Goal: Browse casually

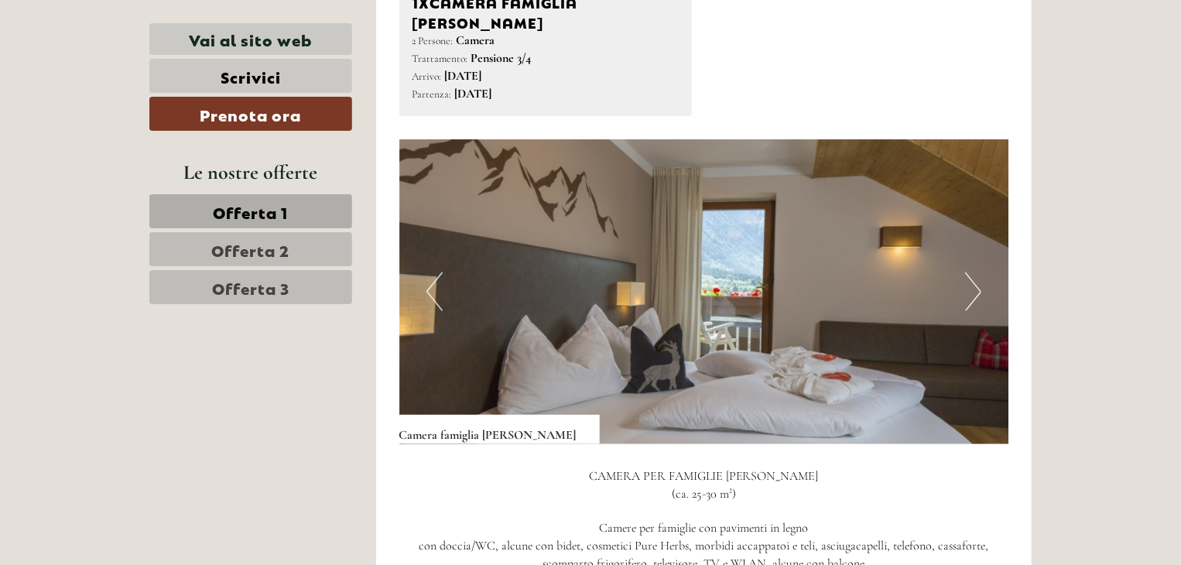
scroll to position [928, 0]
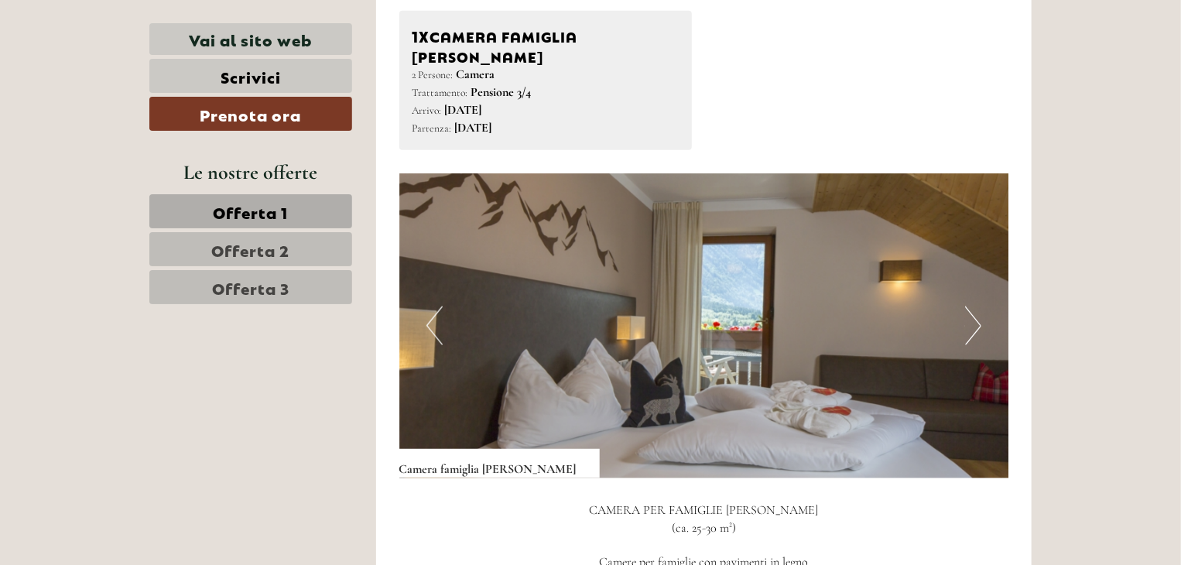
click at [978, 309] on button "Next" at bounding box center [973, 325] width 16 height 39
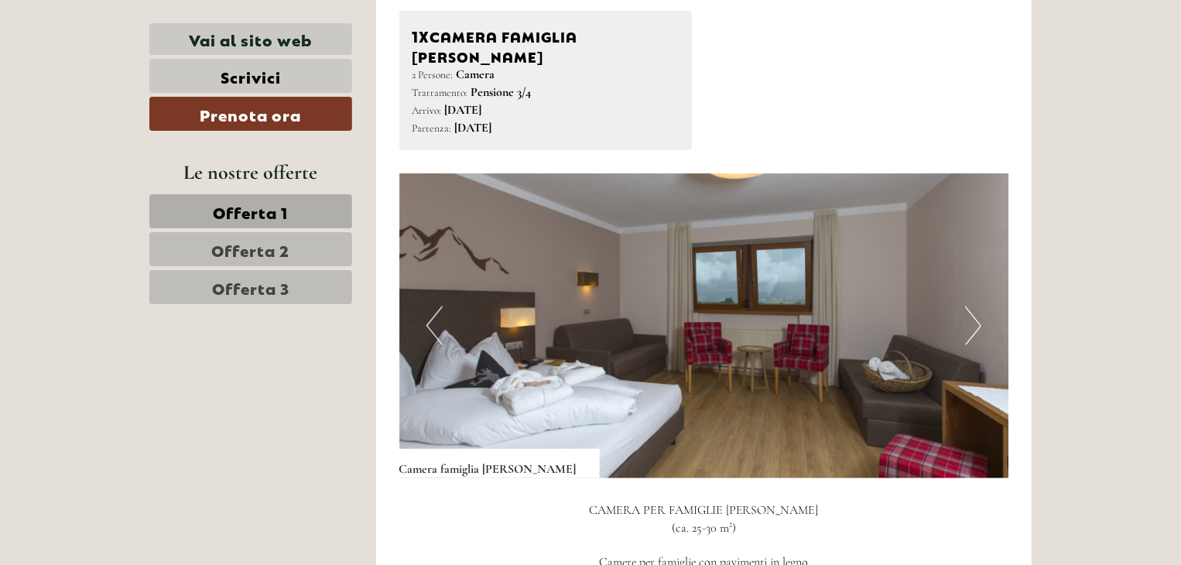
click at [978, 309] on button "Next" at bounding box center [973, 325] width 16 height 39
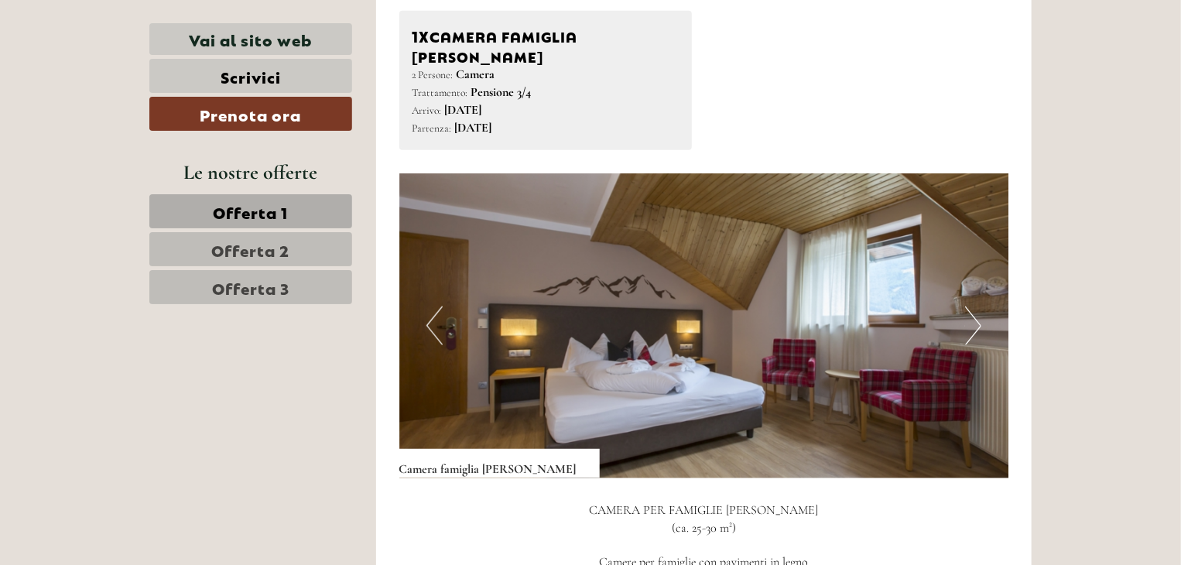
click at [978, 309] on button "Next" at bounding box center [973, 325] width 16 height 39
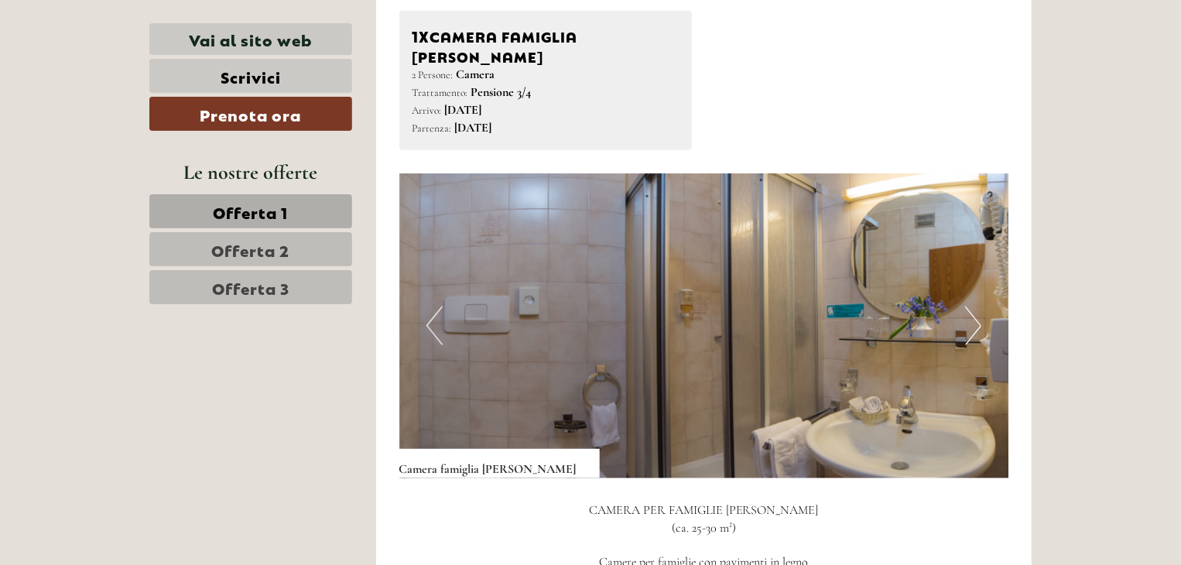
click at [978, 309] on button "Next" at bounding box center [973, 325] width 16 height 39
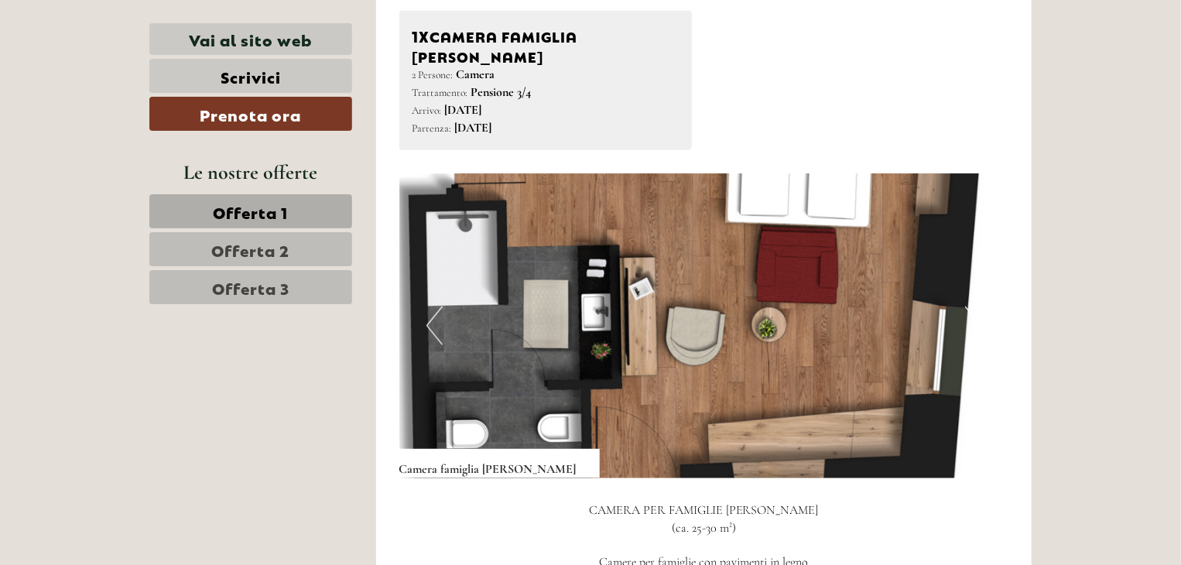
click at [975, 306] on button "Next" at bounding box center [973, 325] width 16 height 39
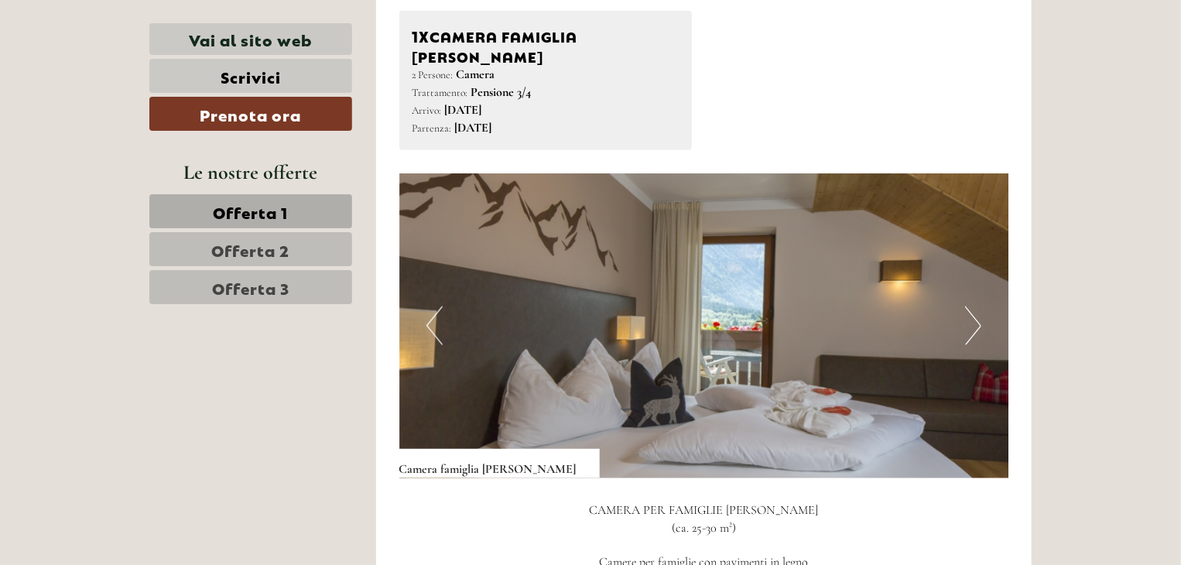
click at [975, 306] on button "Next" at bounding box center [973, 325] width 16 height 39
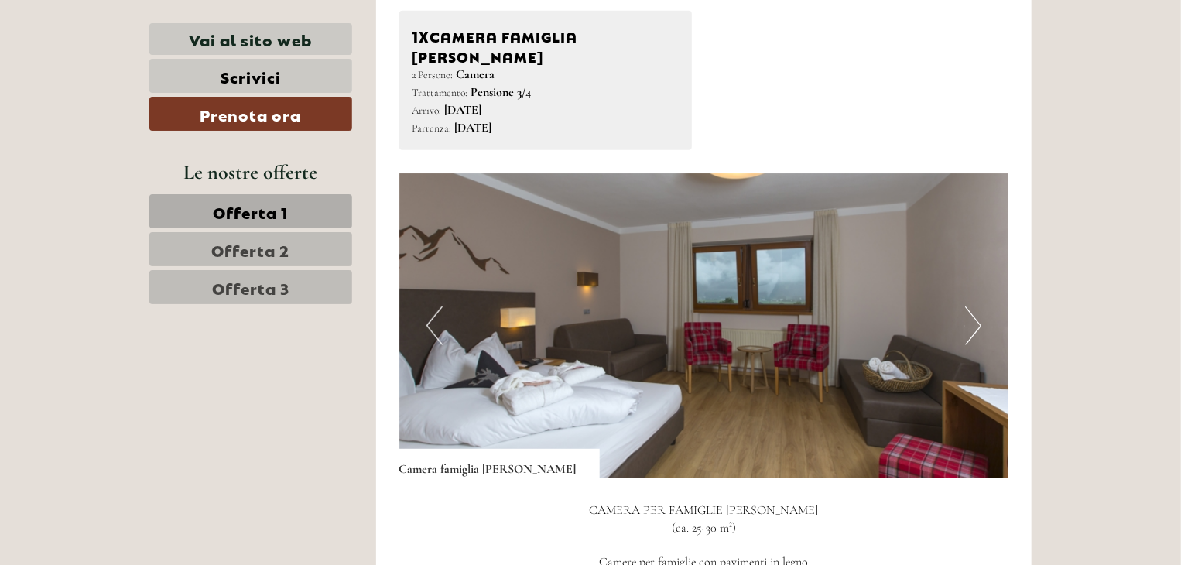
click at [975, 306] on button "Next" at bounding box center [973, 325] width 16 height 39
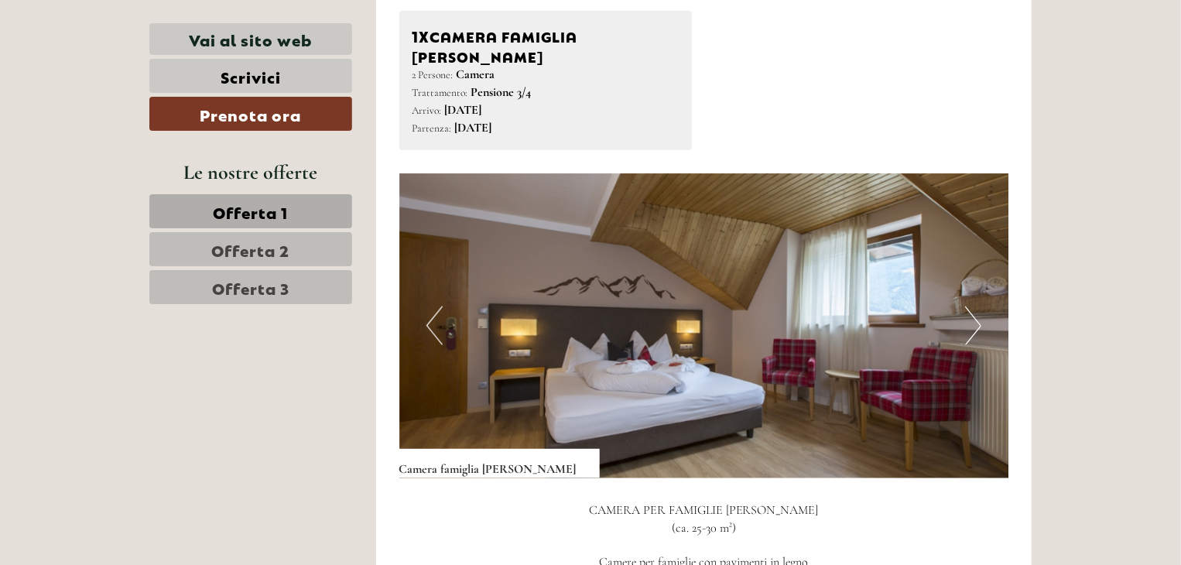
click at [975, 306] on button "Next" at bounding box center [973, 325] width 16 height 39
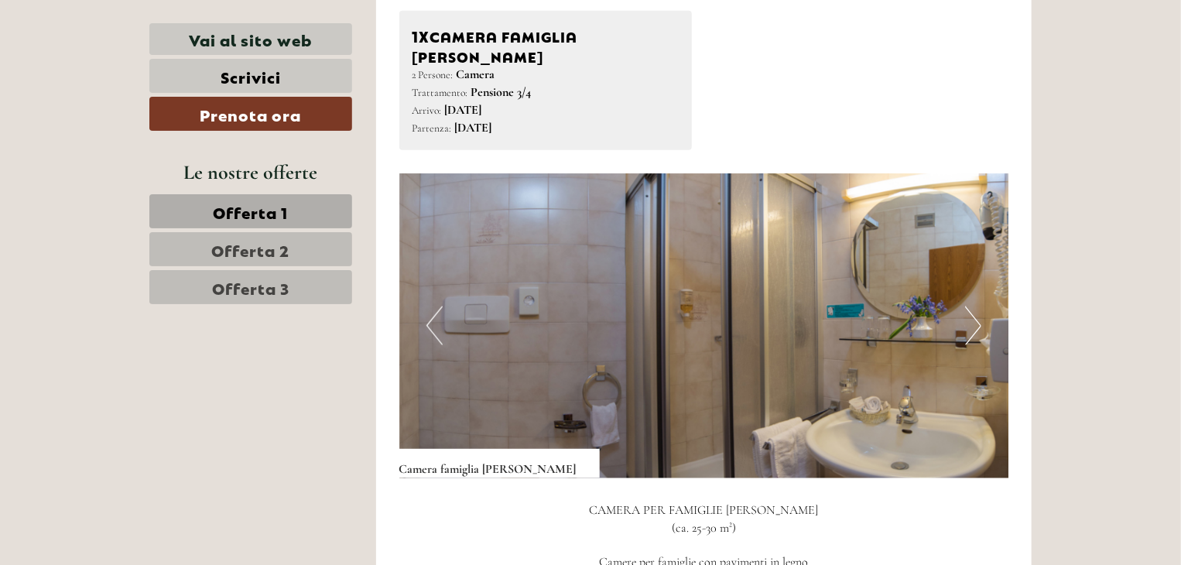
click at [975, 306] on button "Next" at bounding box center [973, 325] width 16 height 39
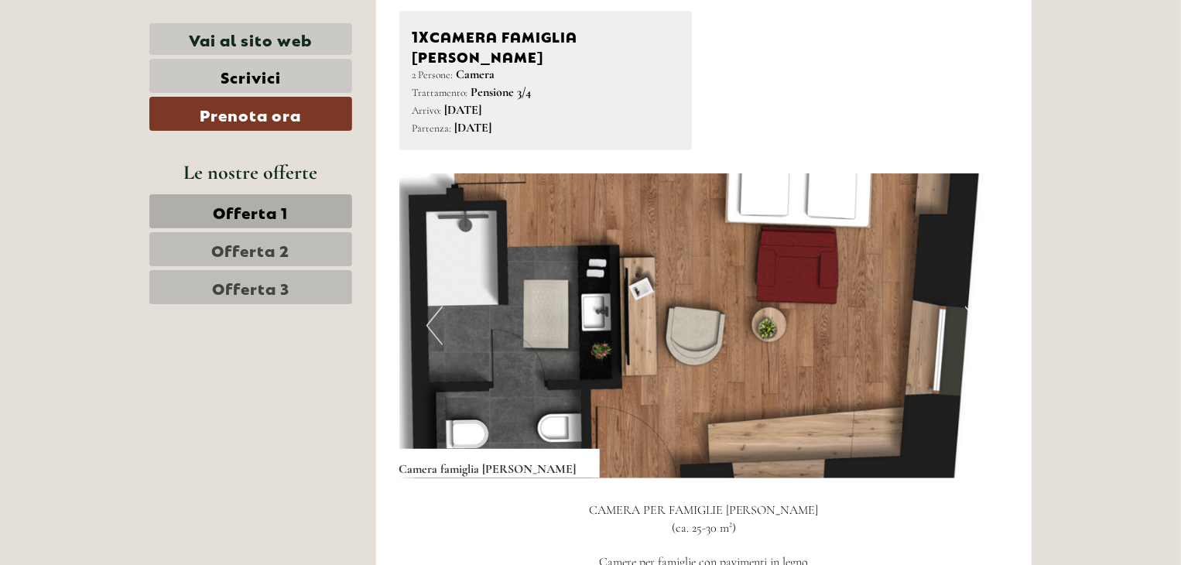
click at [975, 306] on button "Next" at bounding box center [973, 325] width 16 height 39
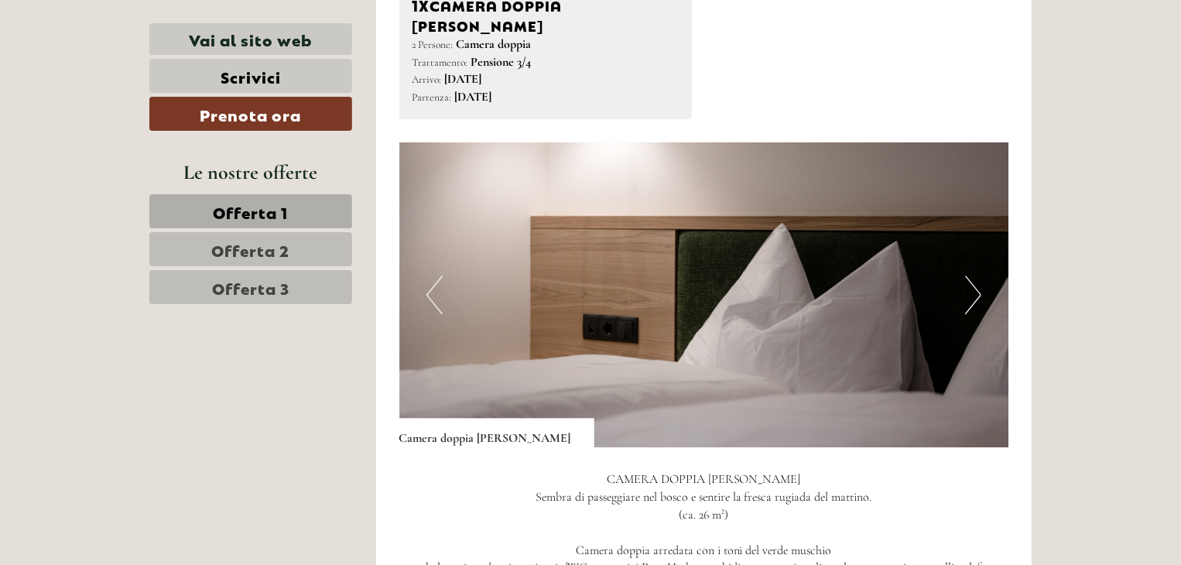
scroll to position [2011, 0]
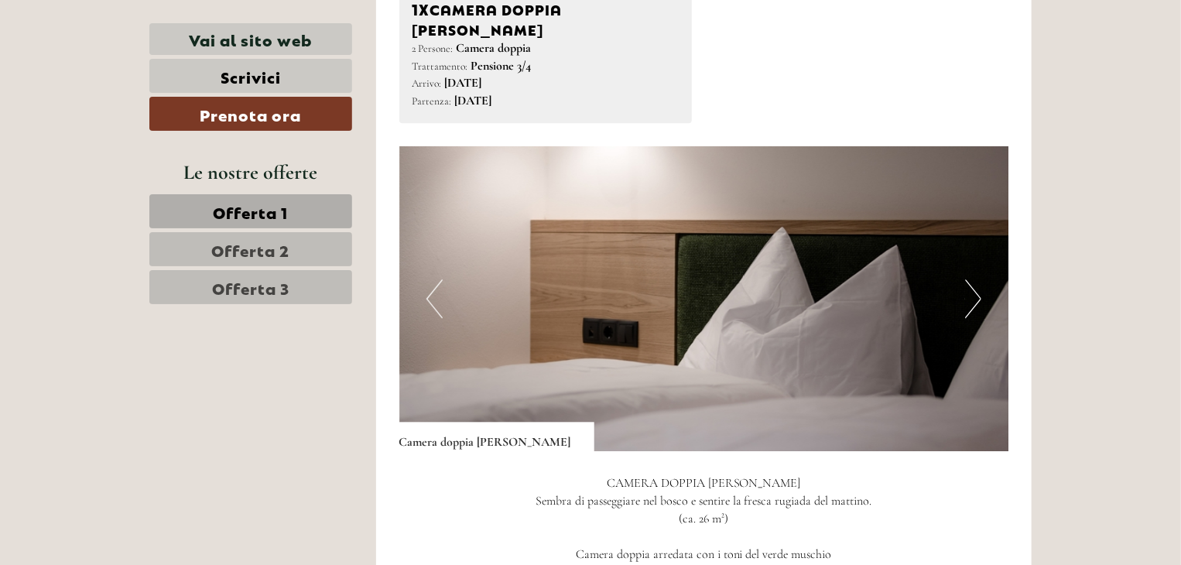
click at [976, 279] on button "Next" at bounding box center [973, 298] width 16 height 39
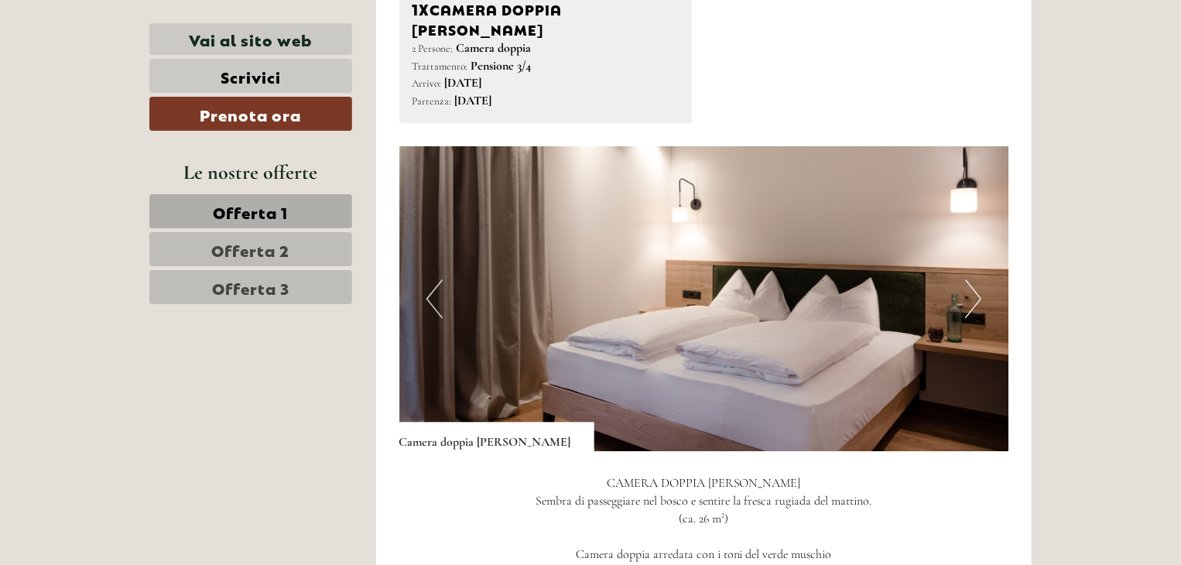
click at [976, 279] on button "Next" at bounding box center [973, 298] width 16 height 39
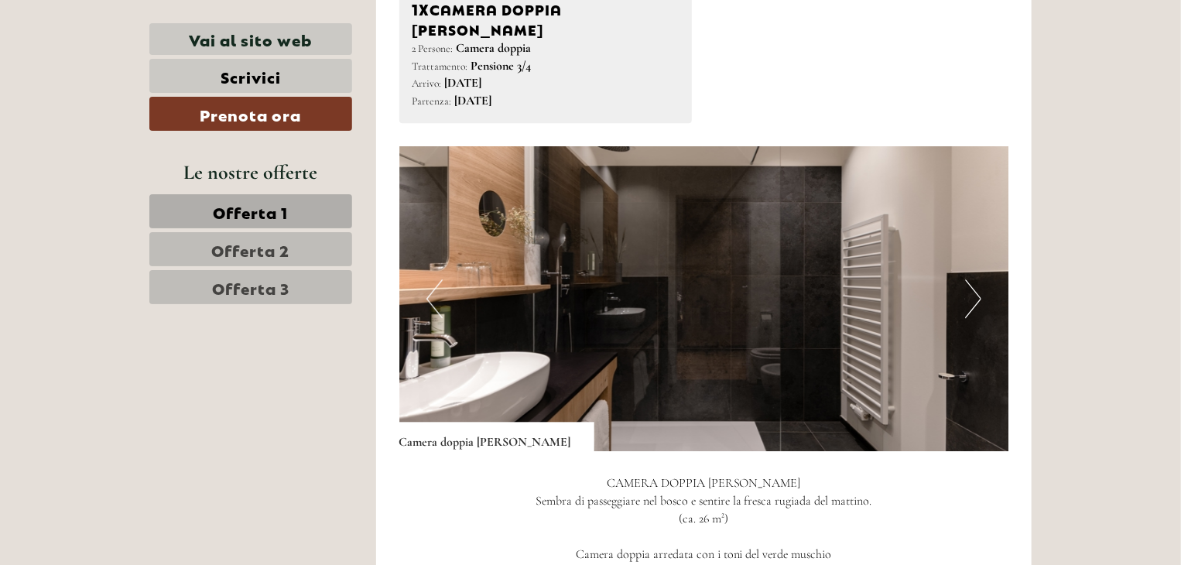
click at [976, 279] on button "Next" at bounding box center [973, 298] width 16 height 39
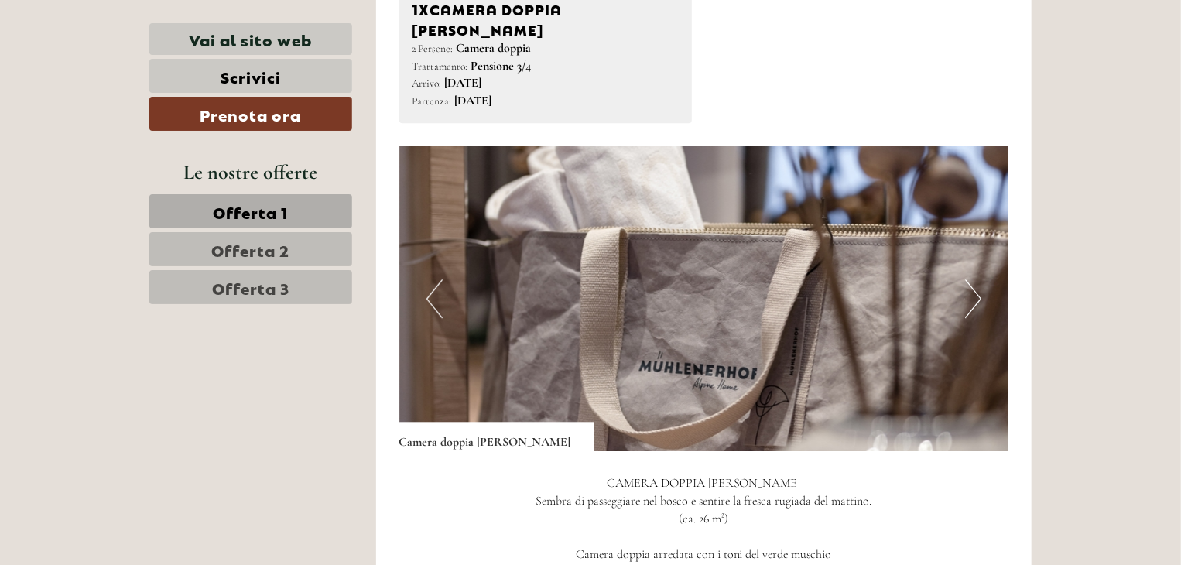
click at [976, 279] on button "Next" at bounding box center [973, 298] width 16 height 39
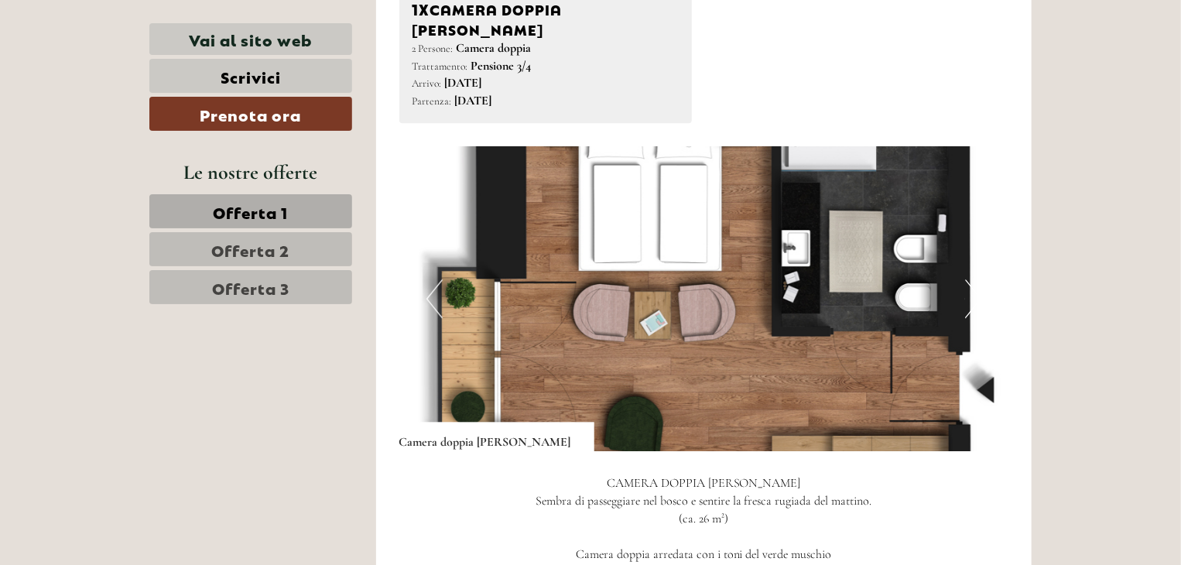
drag, startPoint x: 976, startPoint y: 268, endPoint x: 976, endPoint y: 260, distance: 8.5
click at [976, 279] on button "Next" at bounding box center [973, 298] width 16 height 39
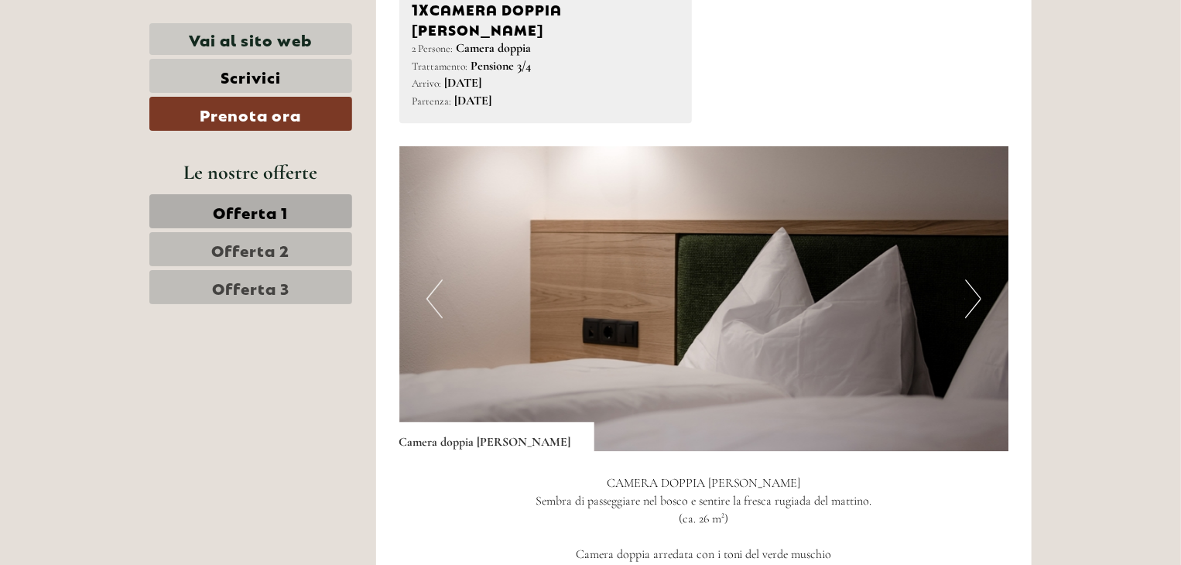
click at [976, 279] on button "Next" at bounding box center [973, 298] width 16 height 39
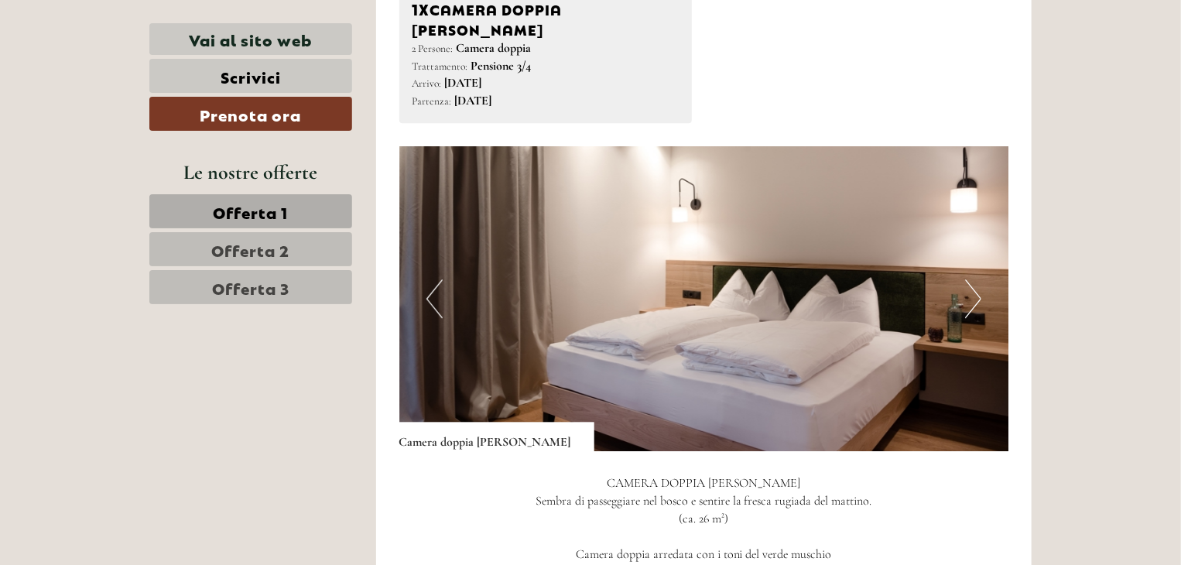
click at [976, 279] on button "Next" at bounding box center [973, 298] width 16 height 39
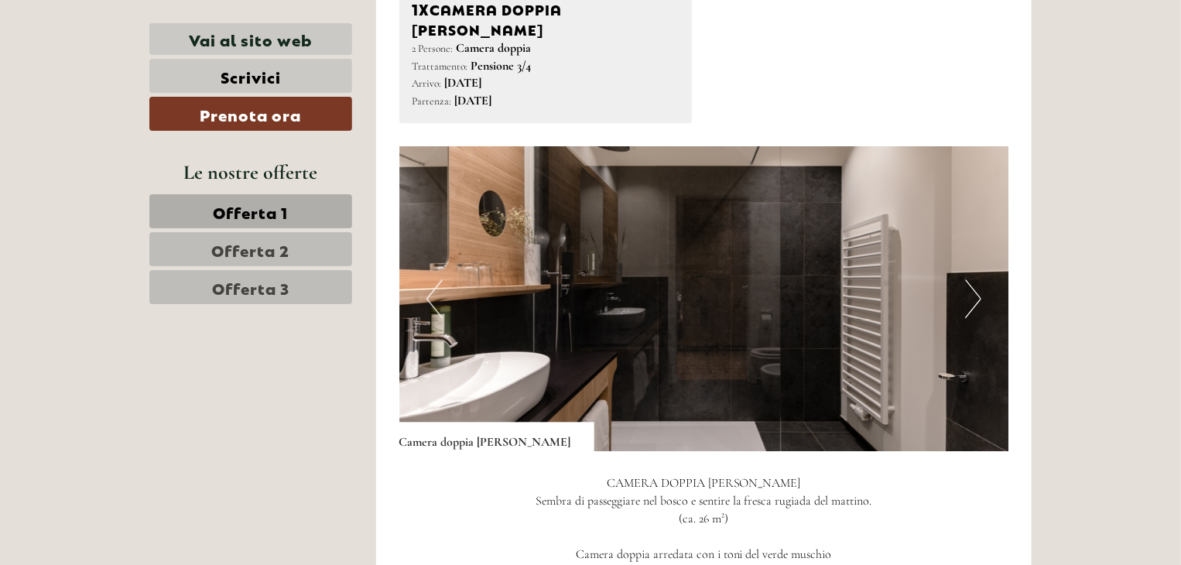
click at [976, 279] on button "Next" at bounding box center [973, 298] width 16 height 39
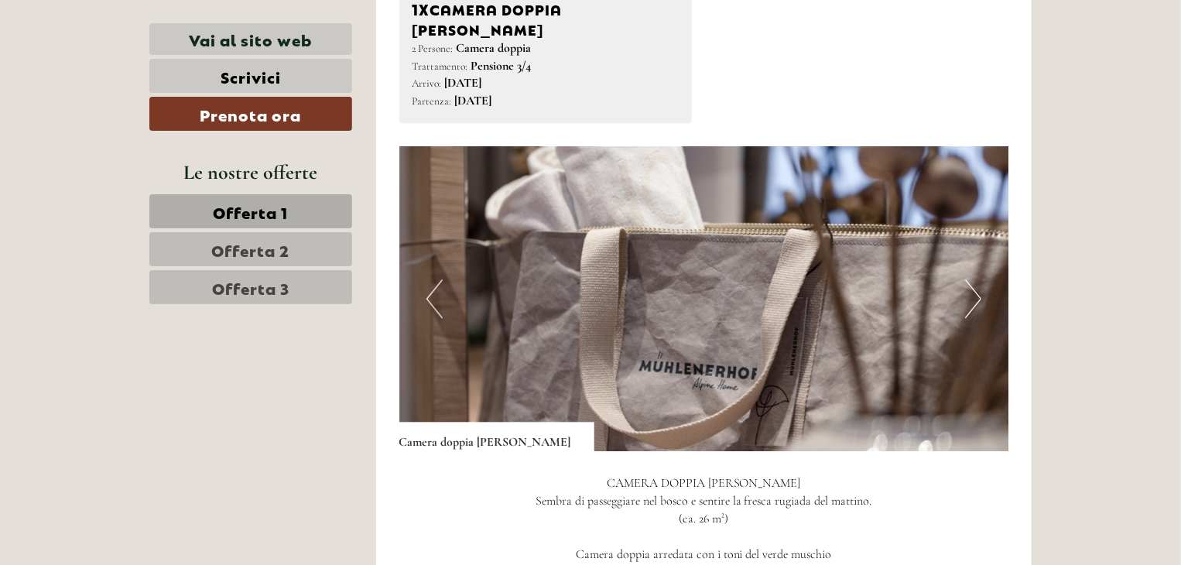
click at [976, 279] on button "Next" at bounding box center [973, 298] width 16 height 39
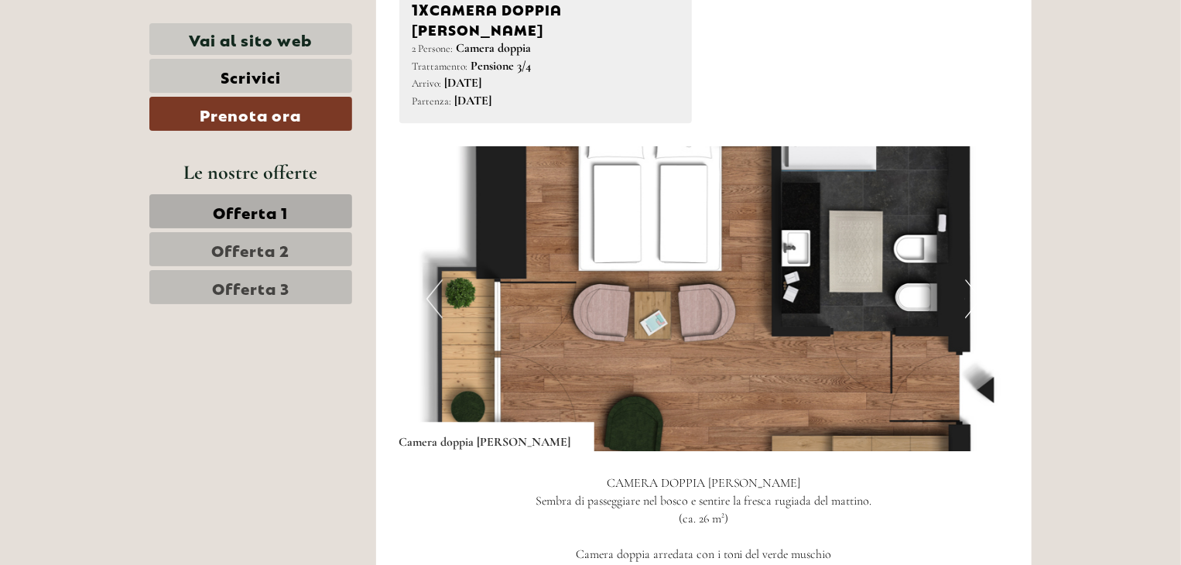
click at [976, 279] on button "Next" at bounding box center [973, 298] width 16 height 39
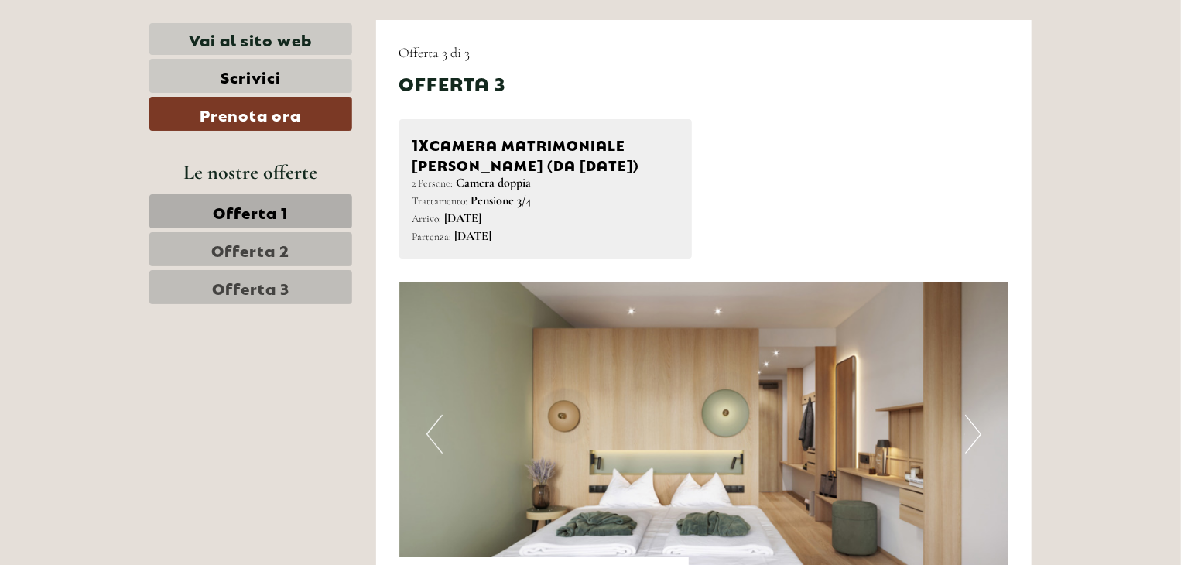
scroll to position [3017, 0]
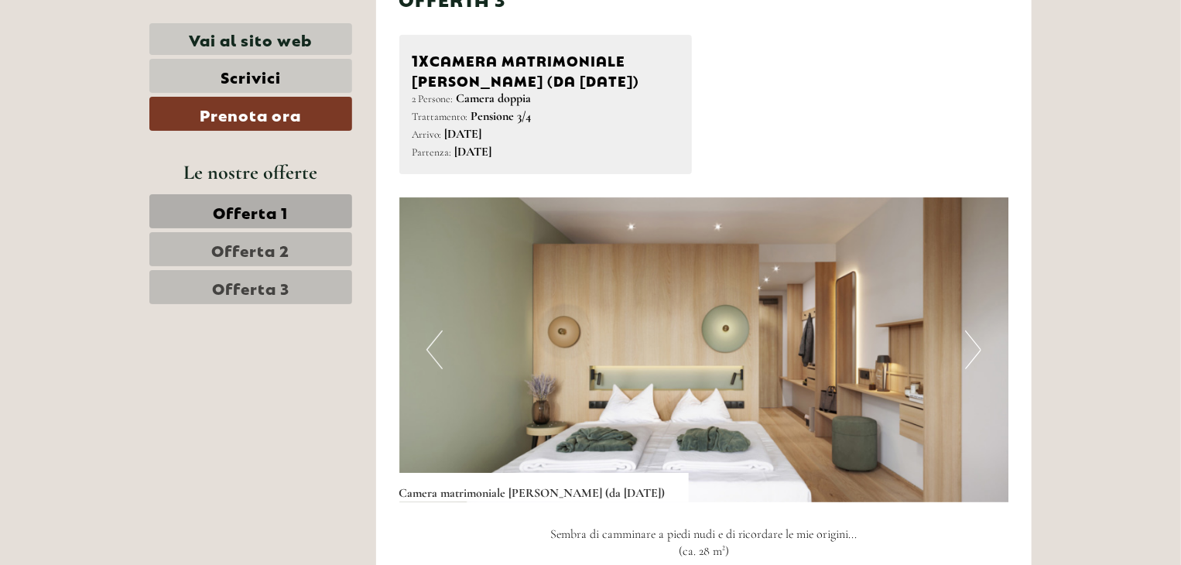
click at [977, 330] on button "Next" at bounding box center [973, 349] width 16 height 39
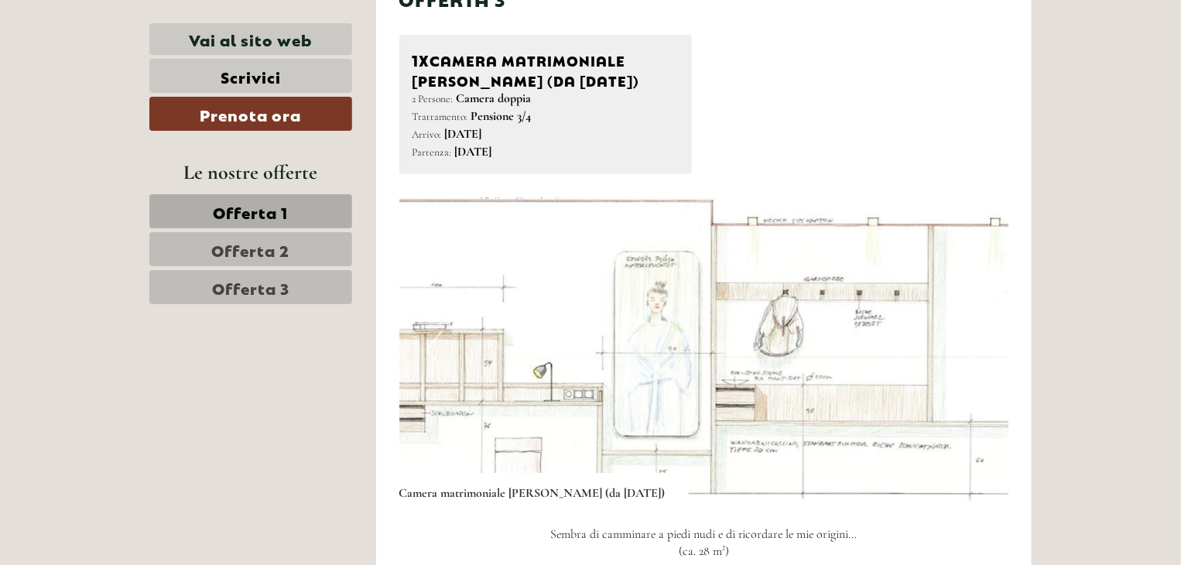
click at [977, 330] on button "Next" at bounding box center [973, 349] width 16 height 39
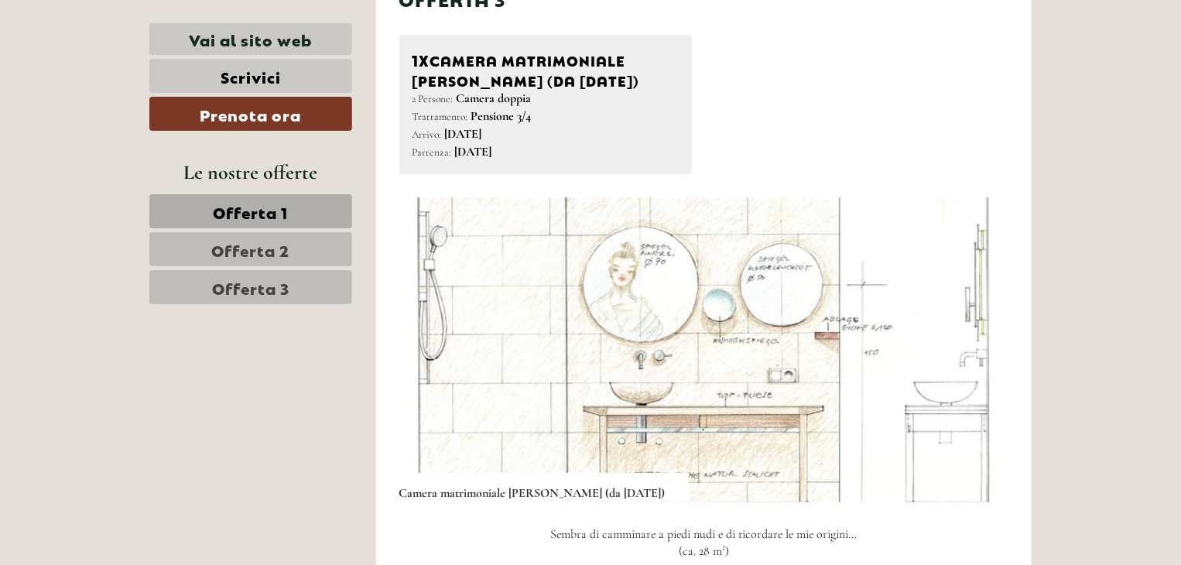
click at [977, 330] on button "Next" at bounding box center [973, 349] width 16 height 39
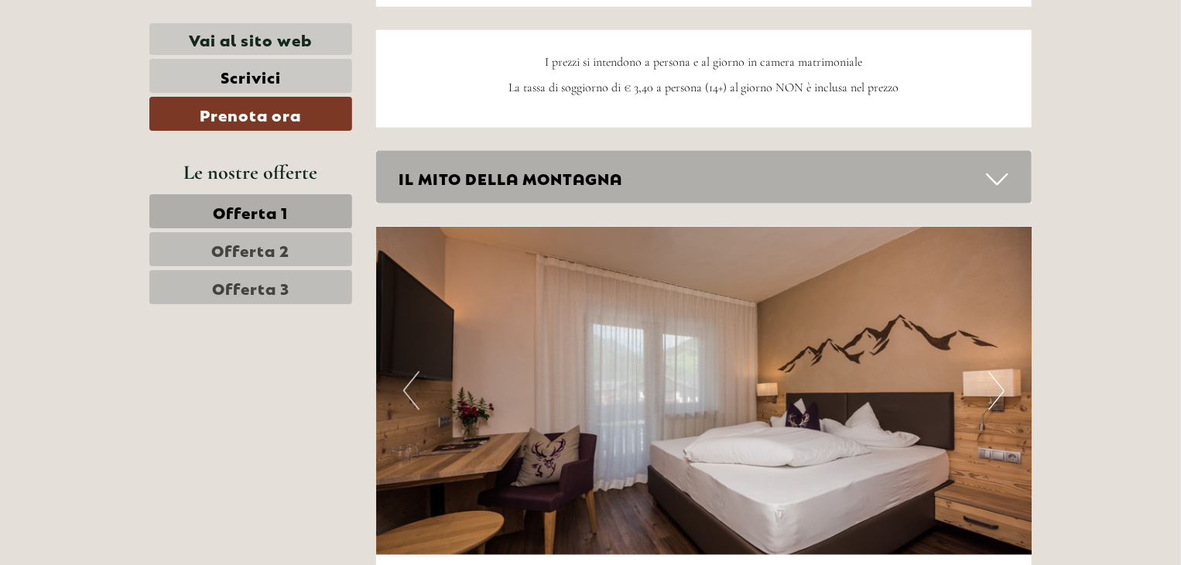
scroll to position [4023, 0]
